Goal: Check status

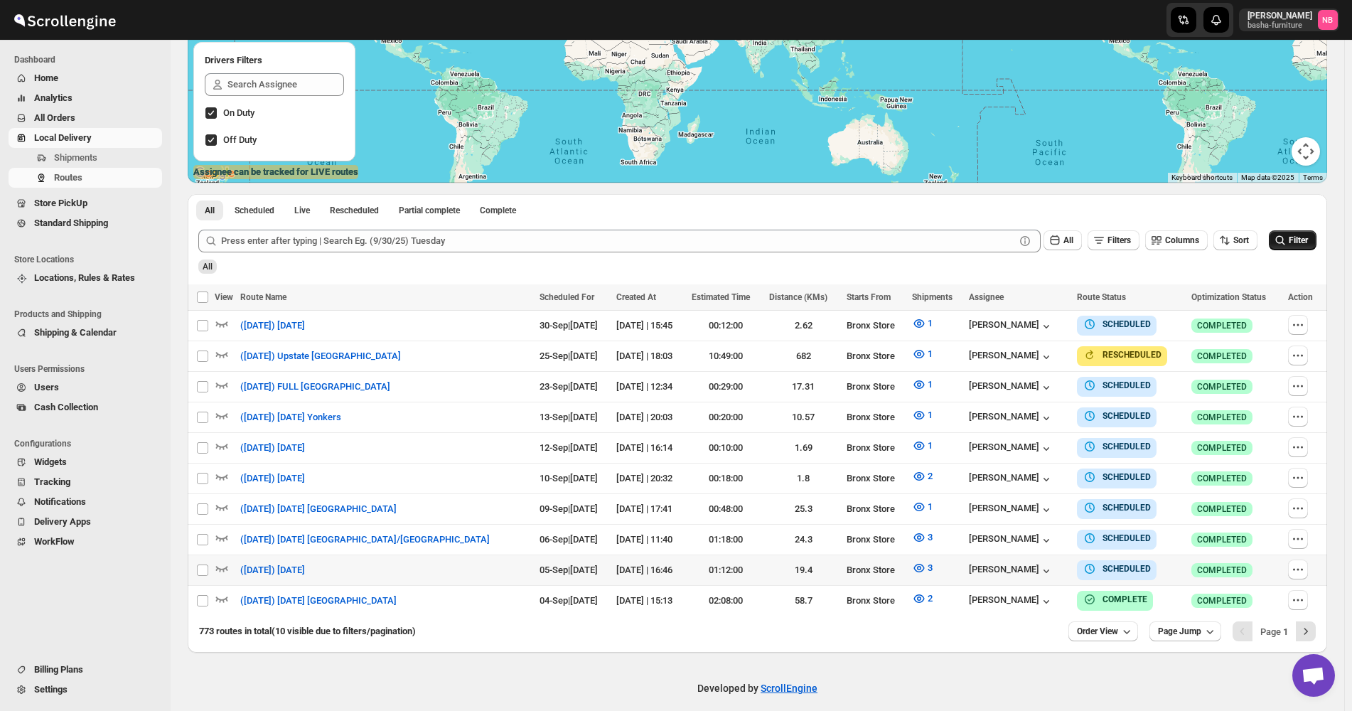
scroll to position [239, 0]
click at [1296, 242] on span "Filter" at bounding box center [1298, 240] width 19 height 10
click at [917, 505] on icon "button" at bounding box center [919, 507] width 4 height 4
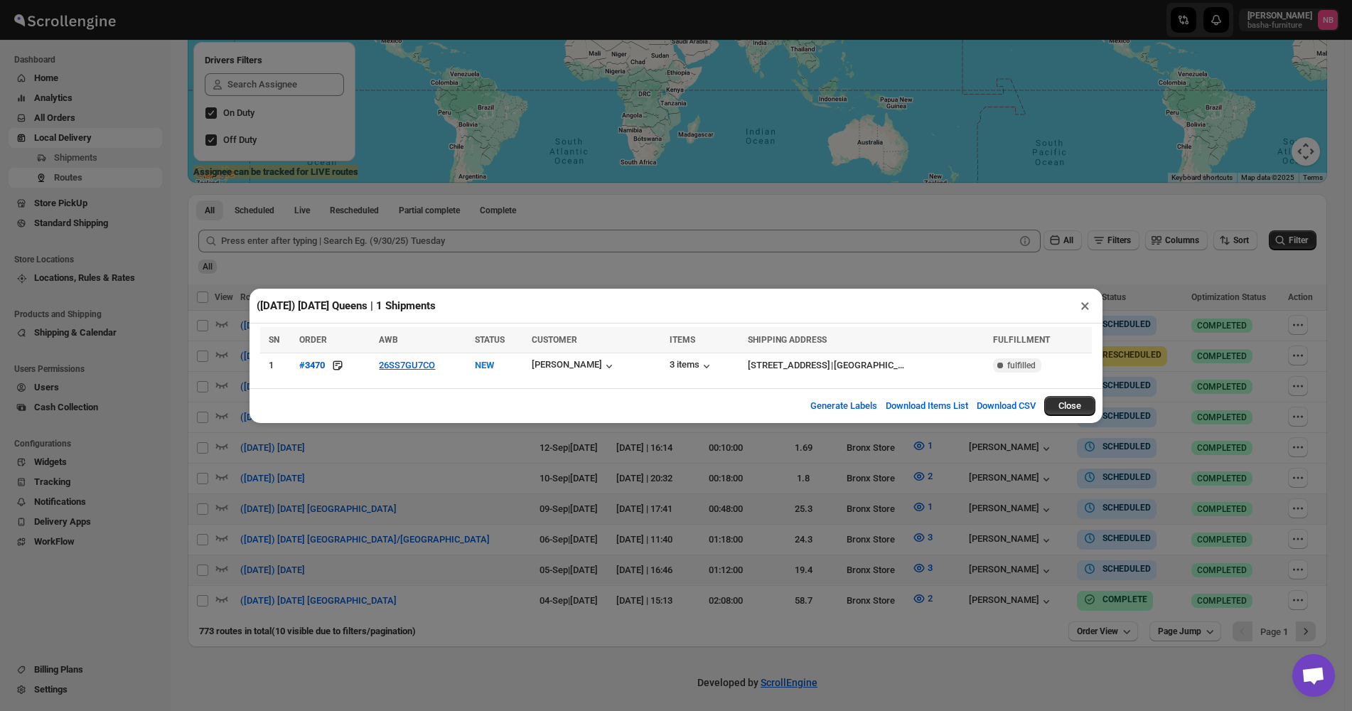
click at [427, 488] on div "([DATE]) [DATE] Queens | 1 Shipments × SN ORDER AWB STATUS CUSTOMER ITEMS SHIPP…" at bounding box center [676, 355] width 1352 height 711
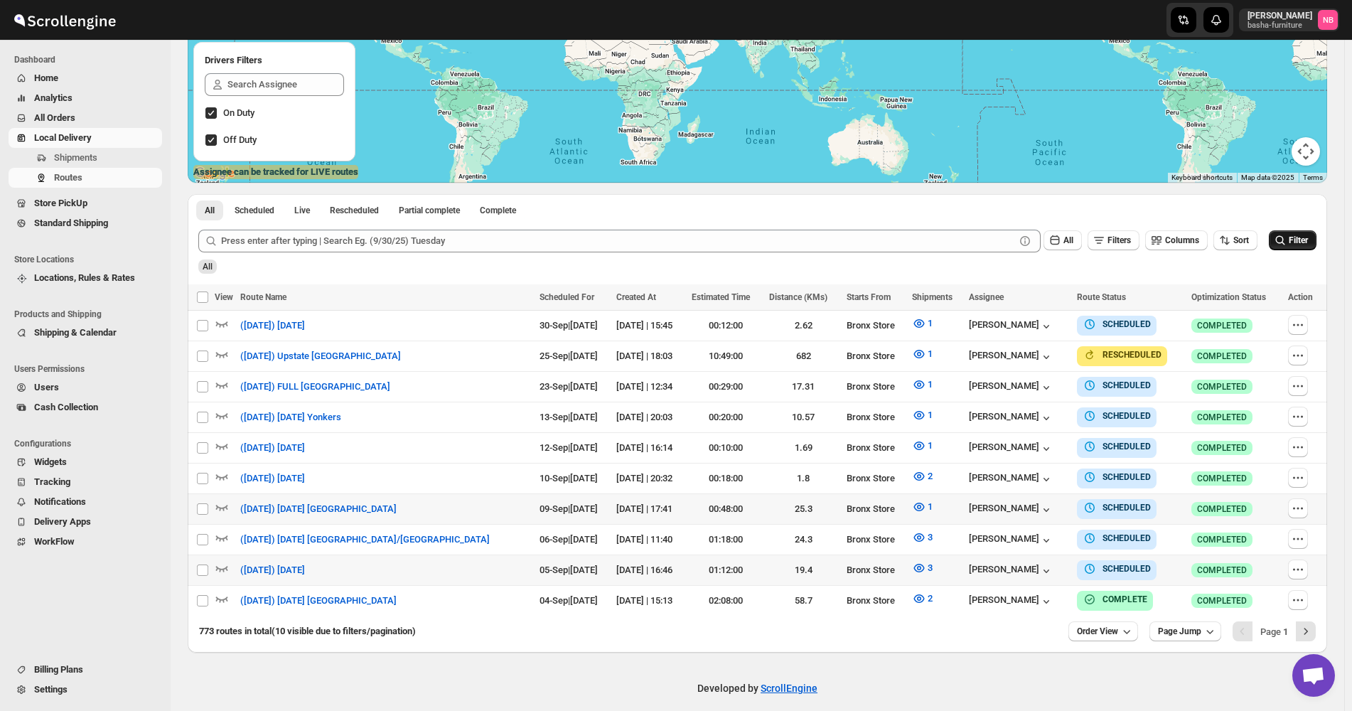
click at [1305, 237] on span "Filter" at bounding box center [1298, 240] width 19 height 10
click at [908, 574] on td "3" at bounding box center [936, 570] width 57 height 31
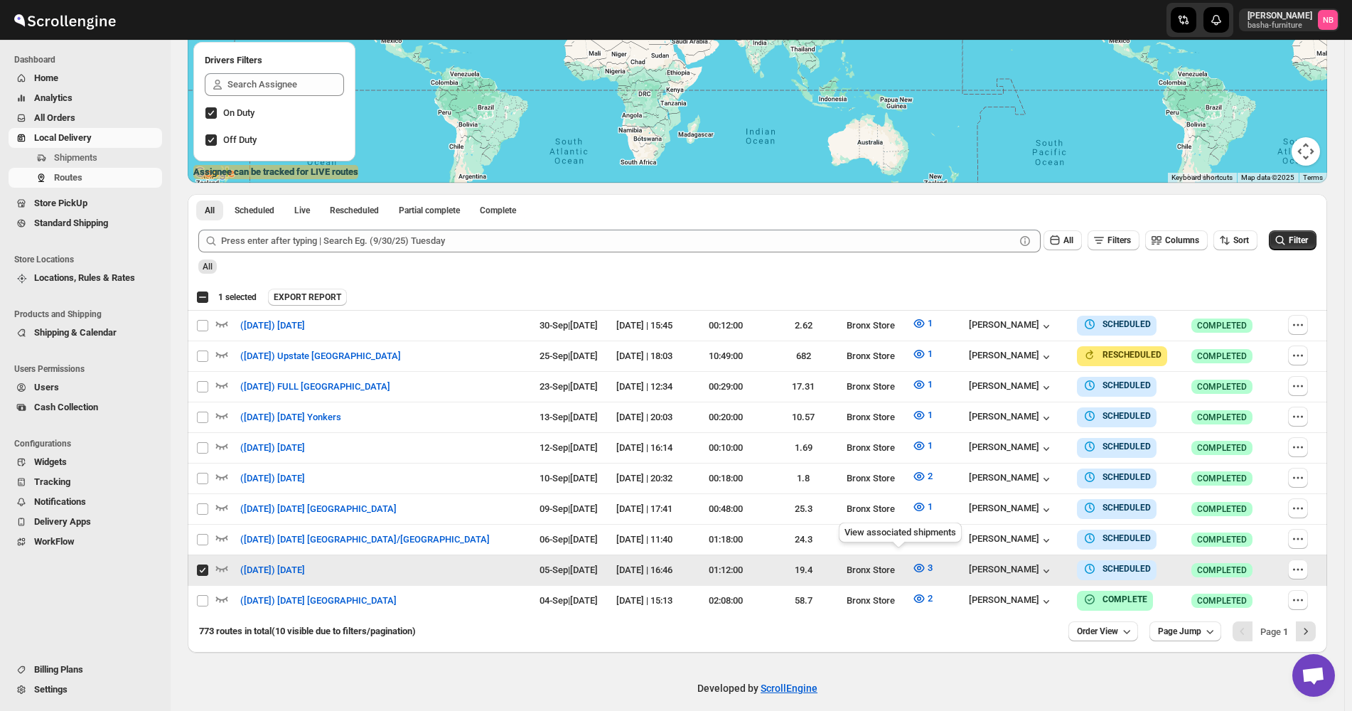
click at [903, 547] on div "View associated shipments" at bounding box center [900, 535] width 129 height 31
click at [903, 569] on button "3" at bounding box center [922, 568] width 38 height 23
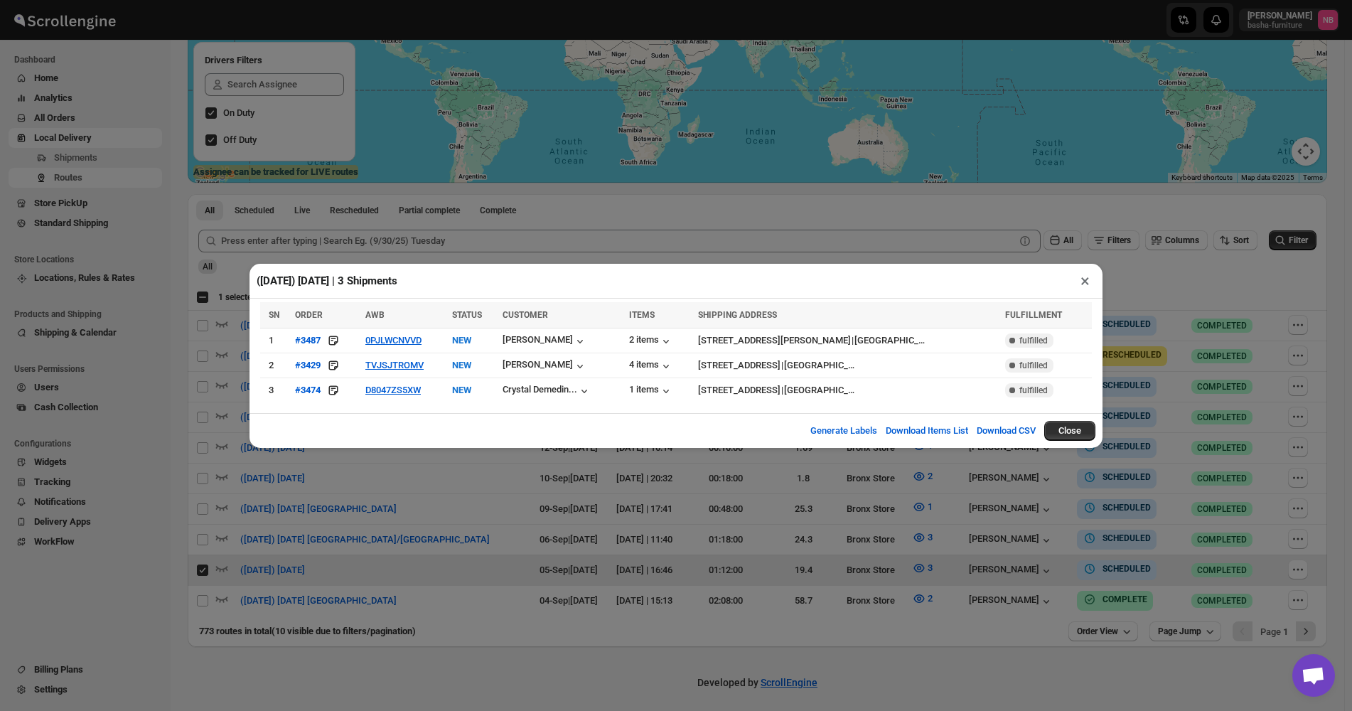
click at [842, 620] on div "([DATE]) [DATE] | 3 Shipments × SN ORDER AWB STATUS CUSTOMER ITEMS SHIPPING ADD…" at bounding box center [676, 355] width 1352 height 711
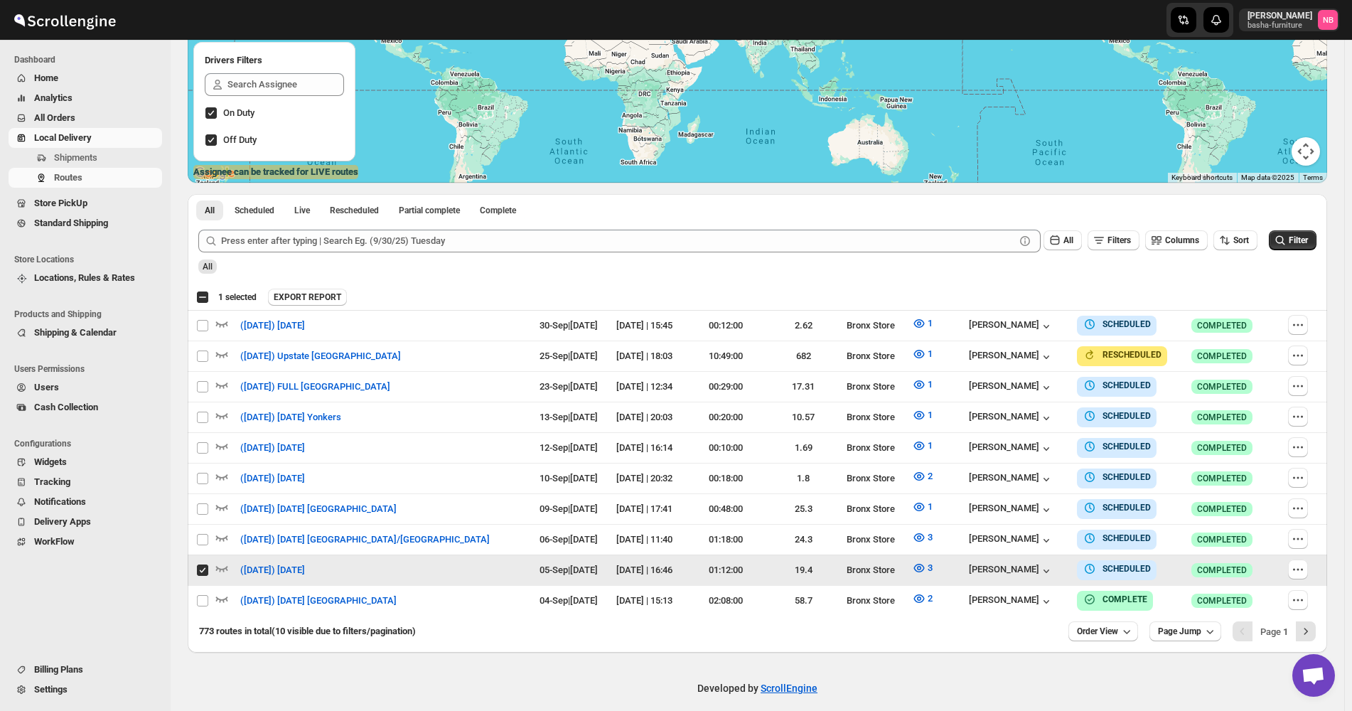
click at [201, 564] on input "Select route" at bounding box center [202, 569] width 11 height 11
checkbox input "false"
